Goal: Information Seeking & Learning: Learn about a topic

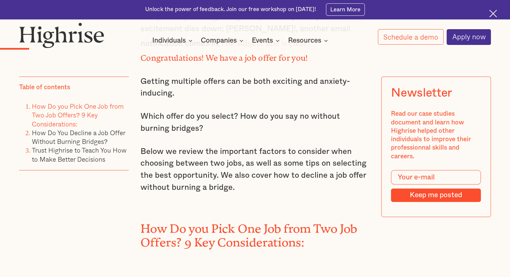
scroll to position [581, 0]
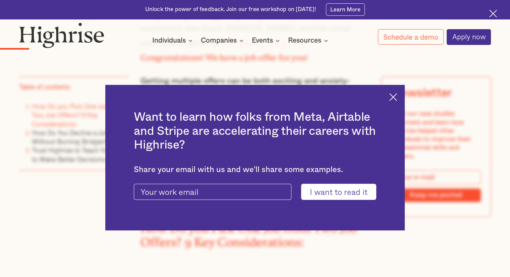
click at [391, 98] on div "Want to learn how folks from Meta, Airtable and Stripe are accelerating their c…" at bounding box center [255, 157] width 300 height 145
click at [395, 98] on img at bounding box center [394, 97] width 8 height 8
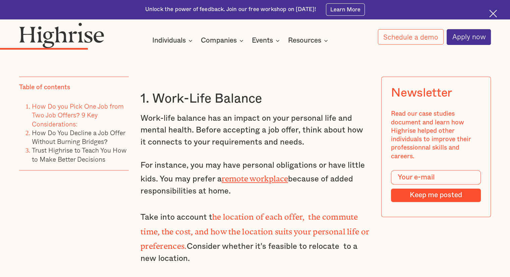
scroll to position [1078, 0]
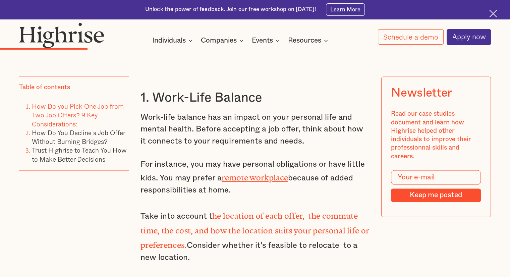
click at [246, 98] on h3 "1. Work-Life Balance" at bounding box center [255, 98] width 229 height 16
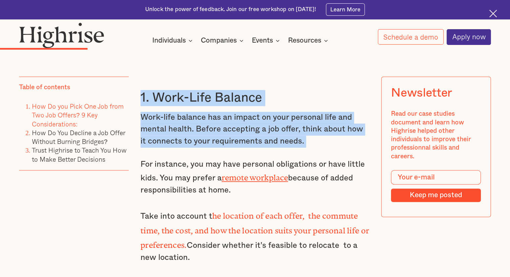
drag, startPoint x: 246, startPoint y: 98, endPoint x: 254, endPoint y: 135, distance: 38.1
click at [254, 135] on p "Work-life balance has an impact on your personal life and mental health. Before…" at bounding box center [255, 130] width 229 height 36
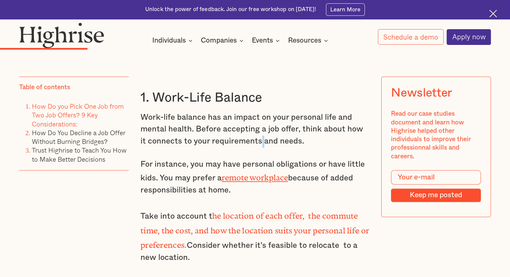
click at [254, 135] on p "Work-life balance has an impact on your personal life and mental health. Before…" at bounding box center [255, 130] width 229 height 36
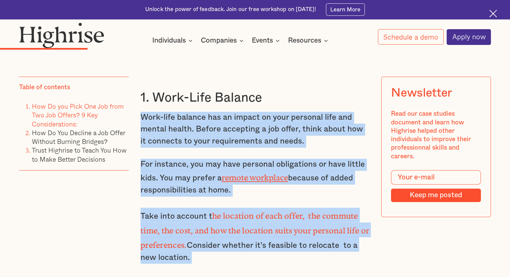
drag, startPoint x: 254, startPoint y: 135, endPoint x: 281, endPoint y: 195, distance: 65.9
click at [287, 182] on p "For instance, you may have personal obligations or have little kids. You may pr…" at bounding box center [255, 178] width 229 height 38
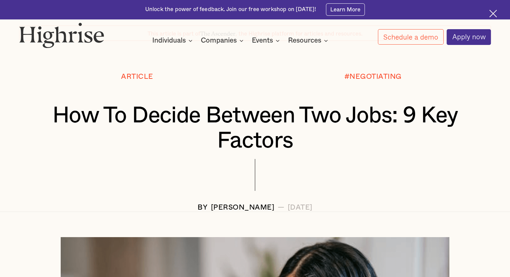
scroll to position [0, 0]
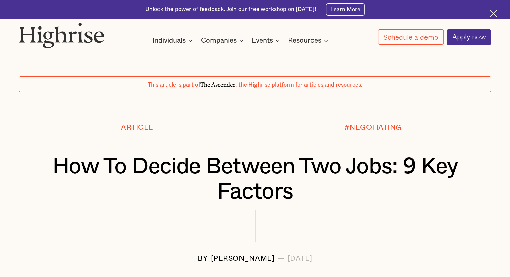
click at [4, 1] on div "Unlock the power of feedback. Join our free workshop on [DATE]! Learn More" at bounding box center [255, 9] width 510 height 19
